Goal: Task Accomplishment & Management: Use online tool/utility

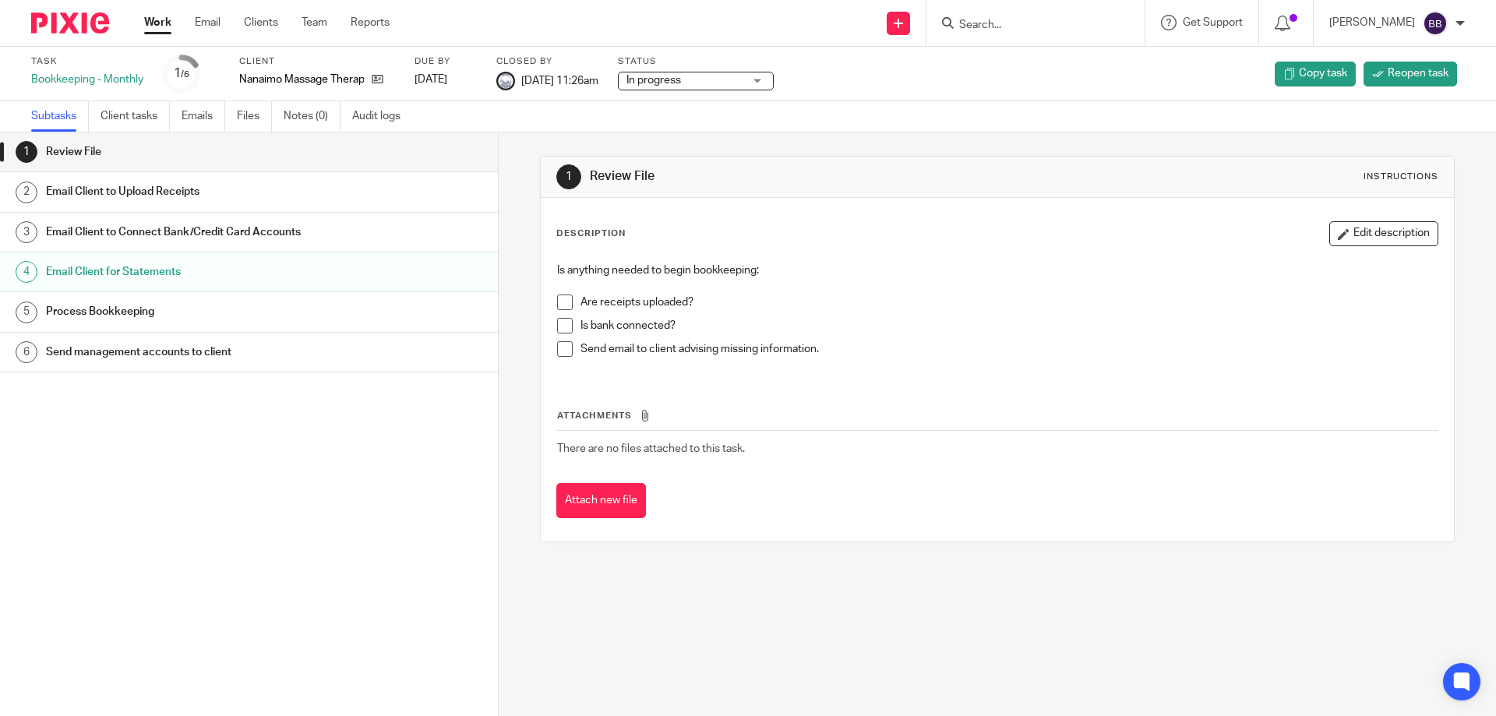
click at [155, 23] on link "Work" at bounding box center [157, 23] width 27 height 16
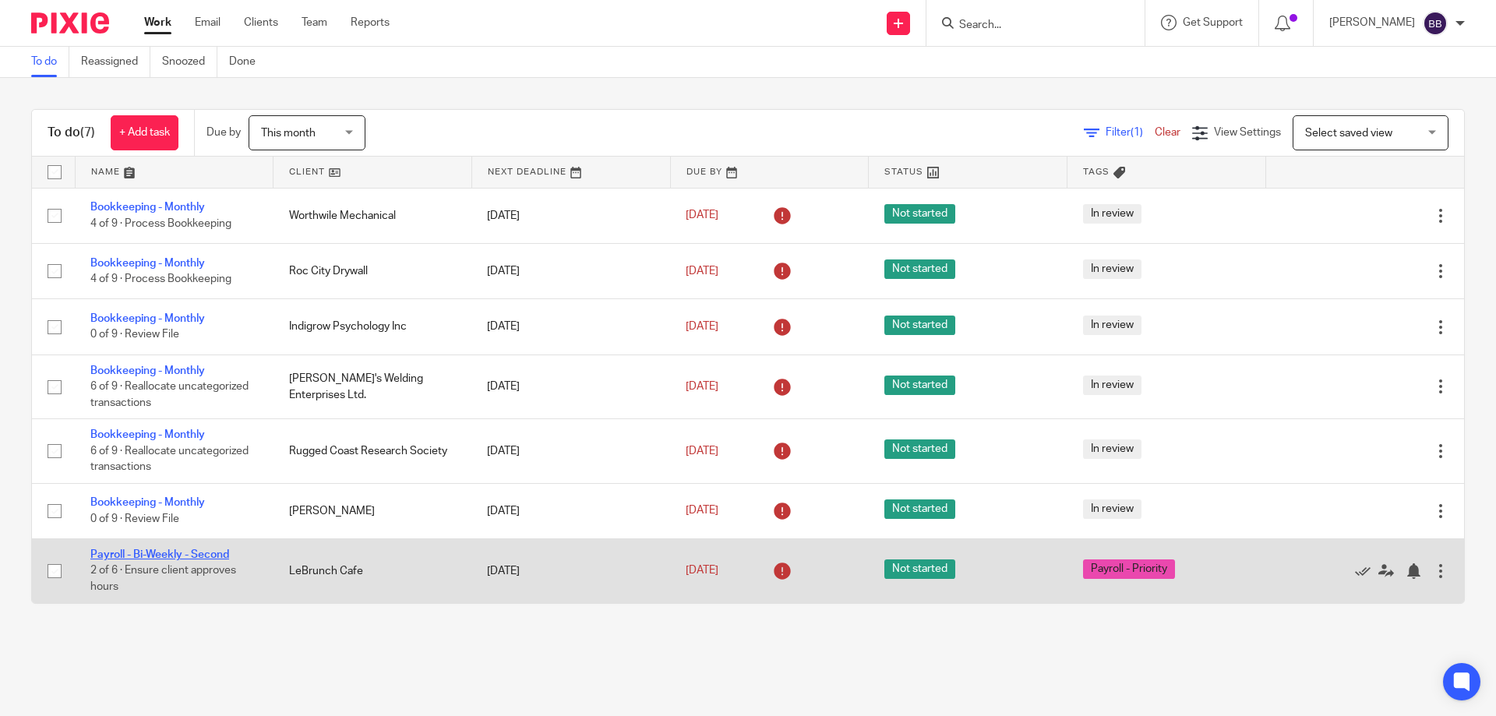
click at [210, 554] on link "Payroll - Bi-Weekly - Second" at bounding box center [159, 554] width 139 height 11
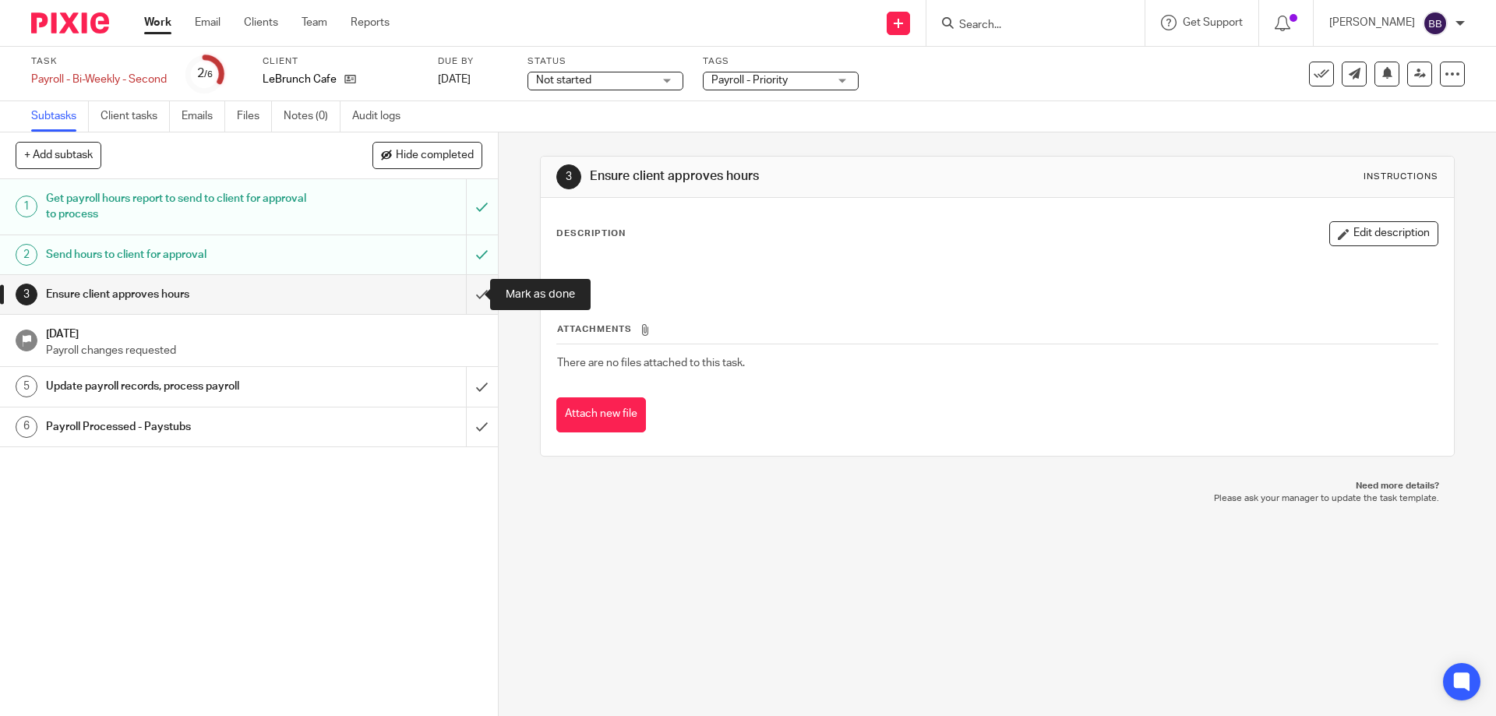
drag, startPoint x: 463, startPoint y: 293, endPoint x: 470, endPoint y: 351, distance: 58.9
click at [463, 294] on input "submit" at bounding box center [249, 294] width 498 height 39
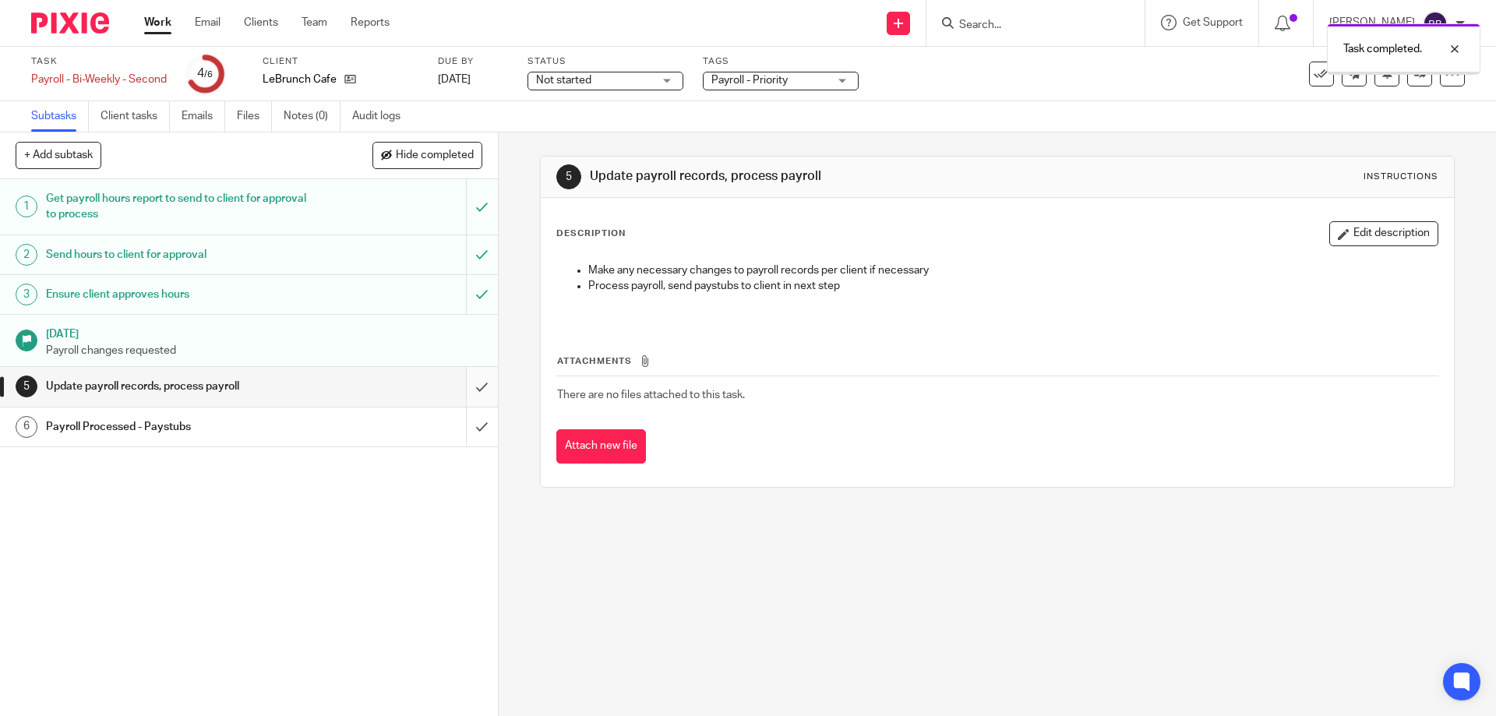
click at [465, 387] on input "submit" at bounding box center [249, 386] width 498 height 39
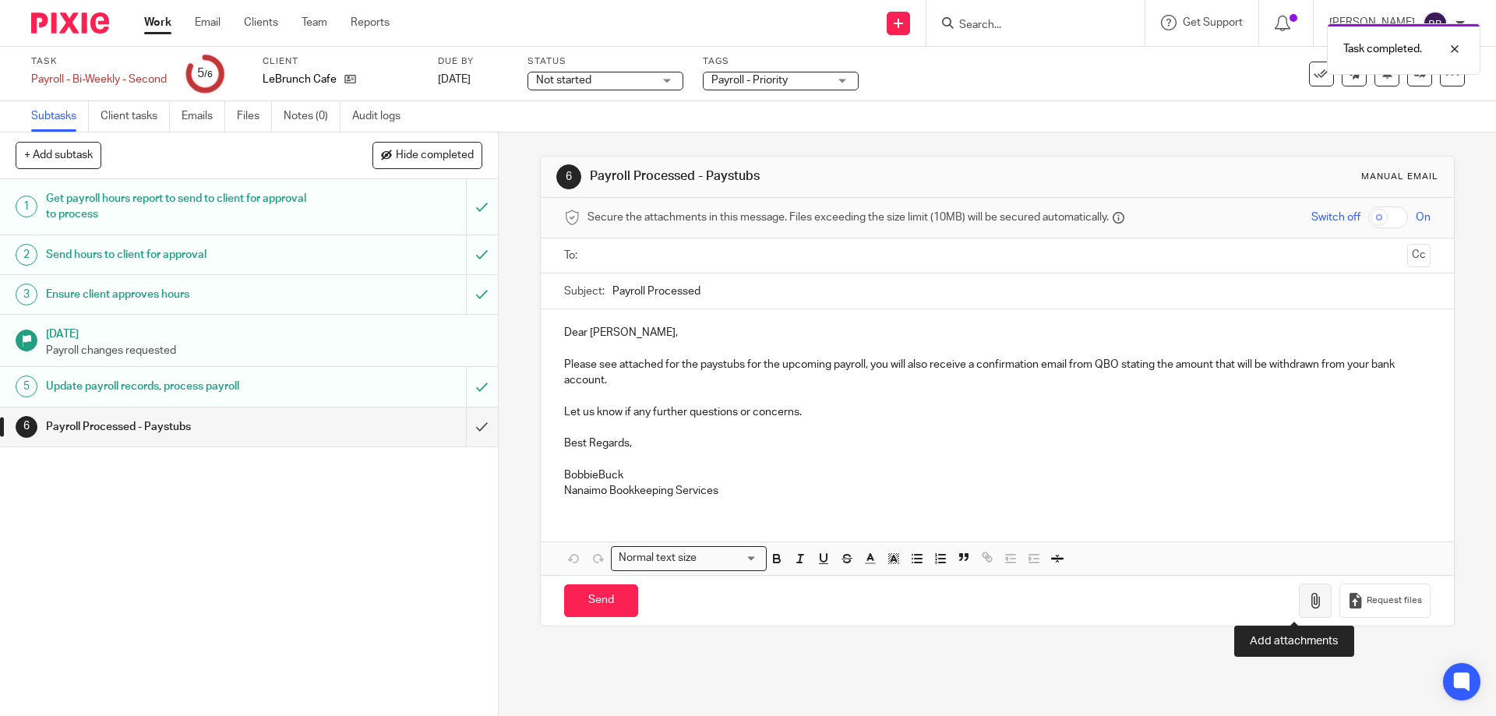
click at [1307, 602] on icon "button" at bounding box center [1315, 601] width 16 height 16
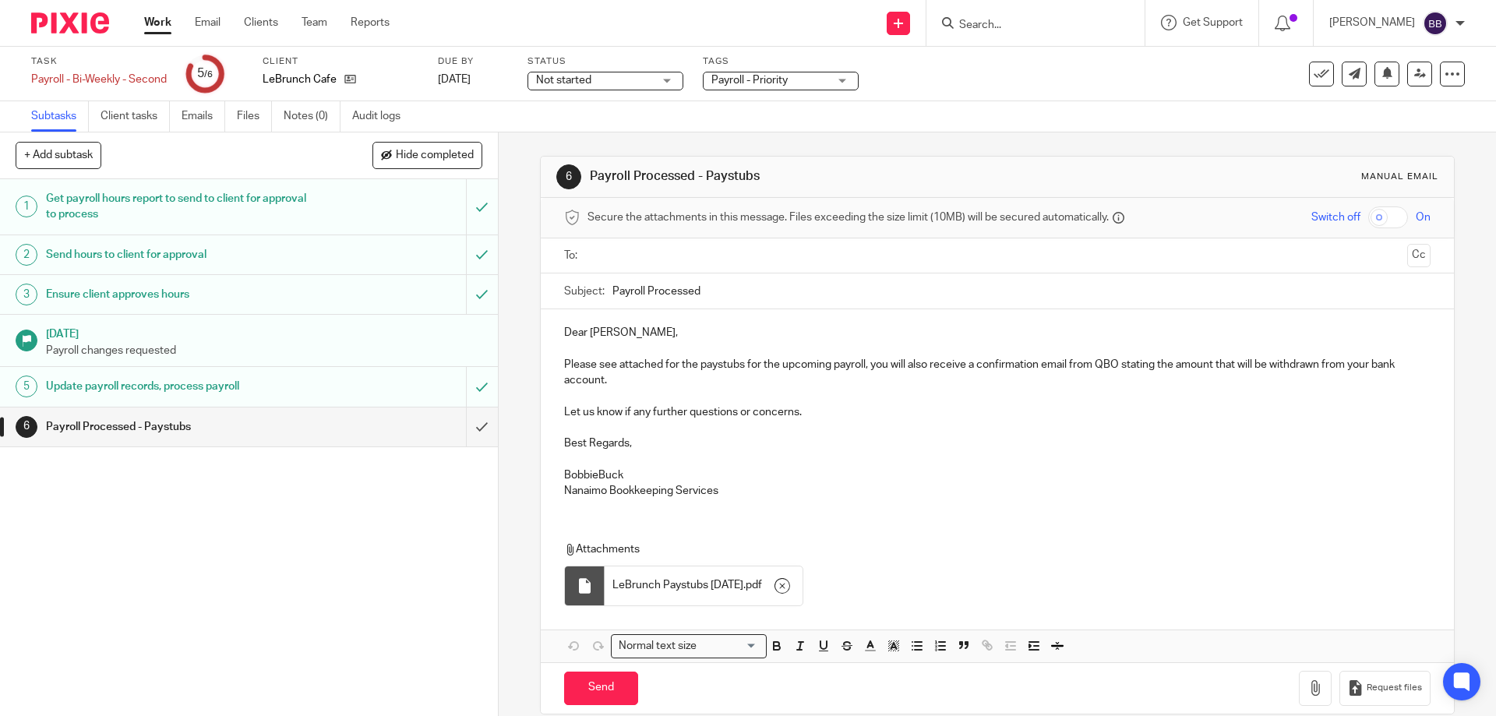
click at [595, 476] on p "BobbieBuck" at bounding box center [997, 475] width 866 height 16
click at [599, 259] on input "text" at bounding box center [996, 256] width 807 height 18
click at [585, 336] on p "Dear Chris," at bounding box center [997, 336] width 866 height 16
click at [622, 336] on p "Hello Chris," at bounding box center [997, 336] width 866 height 16
click at [585, 696] on input "Send" at bounding box center [601, 692] width 74 height 34
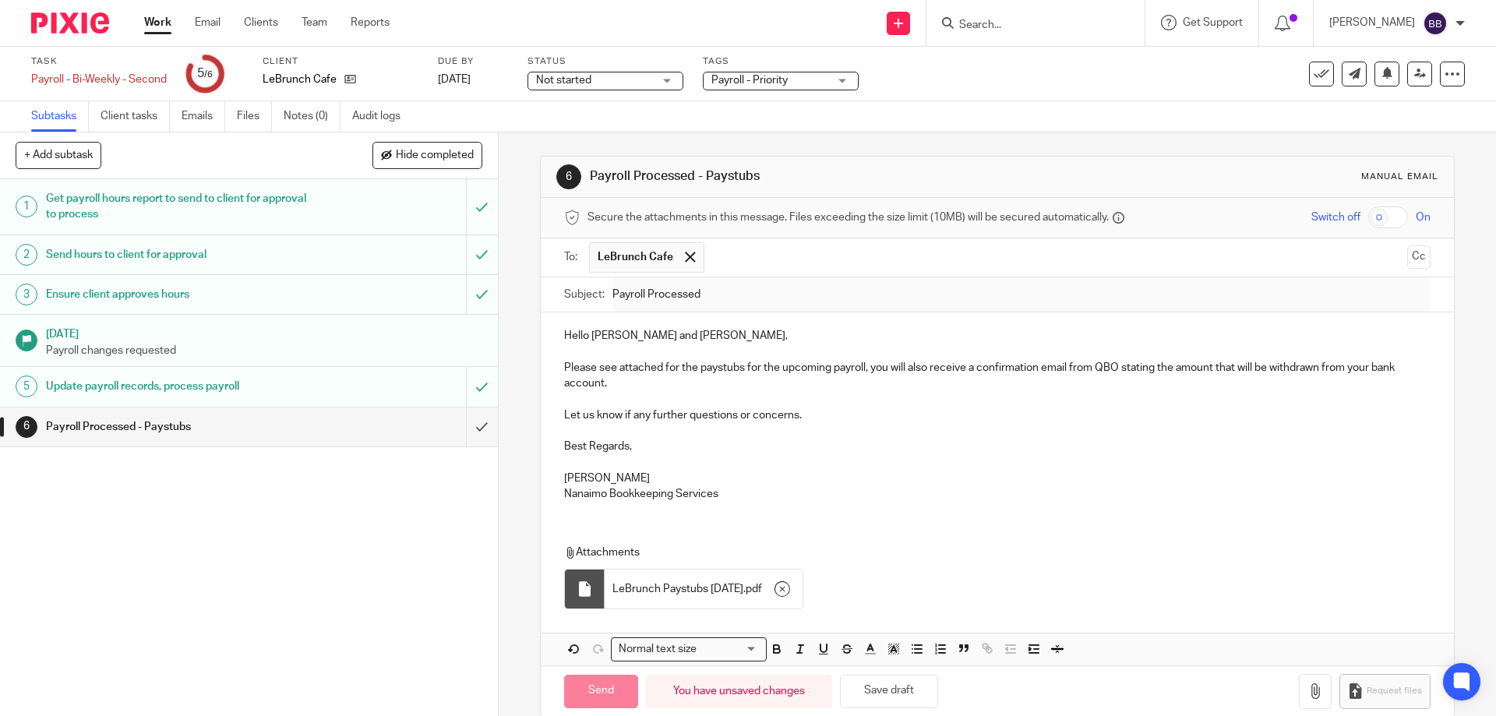
type input "Sent"
click at [169, 23] on link "Work" at bounding box center [157, 23] width 27 height 16
